Goal: Find specific page/section: Find specific page/section

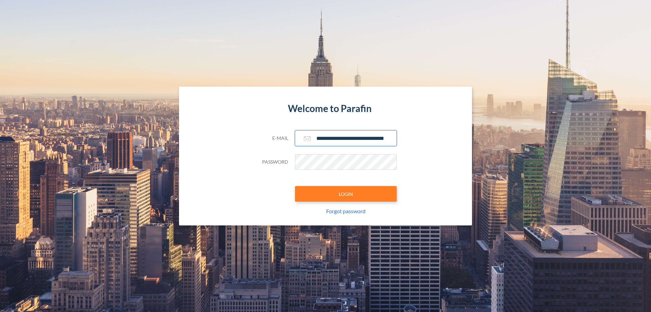
scroll to position [0, 11]
type input "**********"
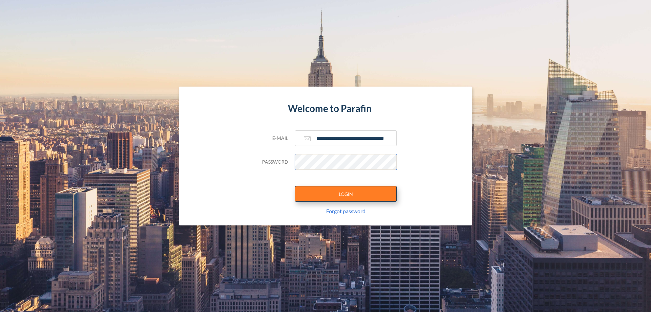
scroll to position [0, 0]
click at [346, 194] on button "LOGIN" at bounding box center [346, 194] width 102 height 16
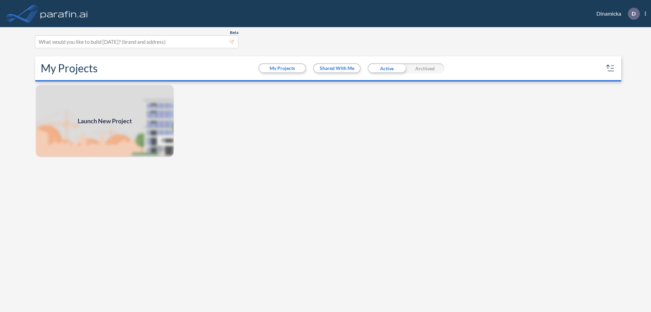
scroll to position [2, 0]
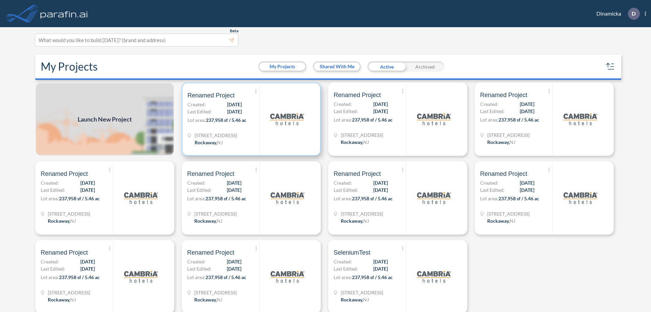
click at [250, 119] on p "Lot area: 237,958 sf / 5.46 ac" at bounding box center [224, 121] width 72 height 10
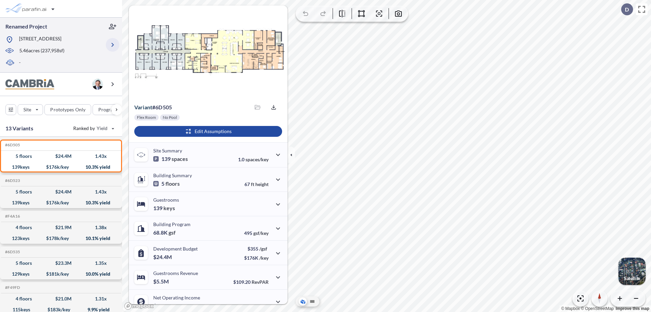
click at [113, 45] on icon "button" at bounding box center [113, 45] width 8 height 8
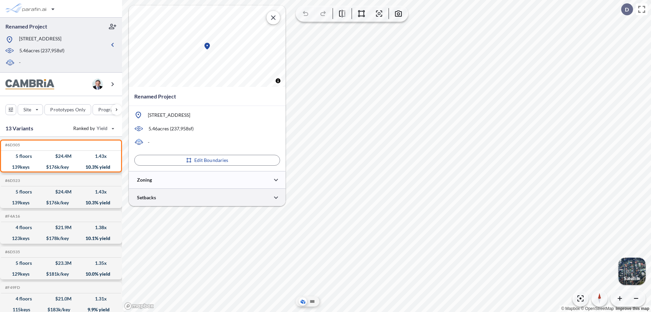
click at [207, 197] on div at bounding box center [207, 197] width 157 height 17
